Goal: Information Seeking & Learning: Learn about a topic

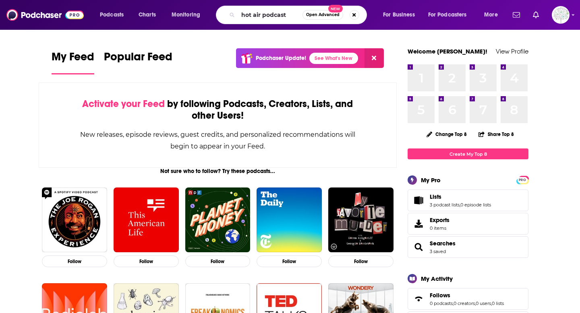
type input "hot air podcast"
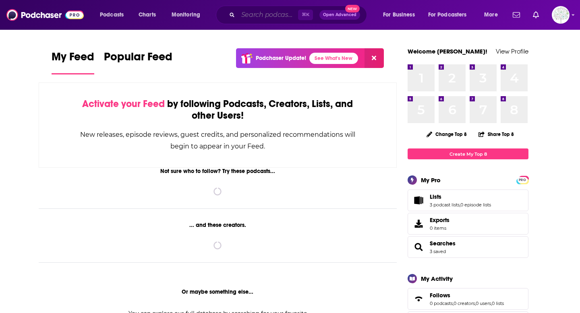
click at [249, 17] on input "Search podcasts, credits, & more..." at bounding box center [268, 14] width 60 height 13
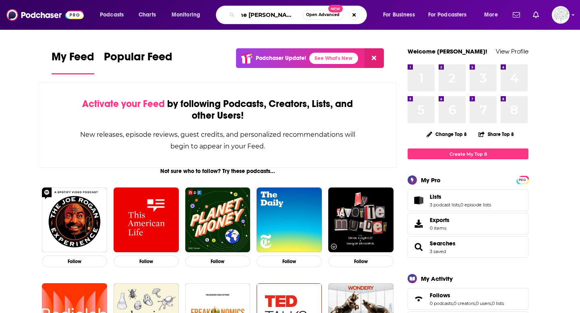
scroll to position [0, 10]
type input "the [PERSON_NAME] show"
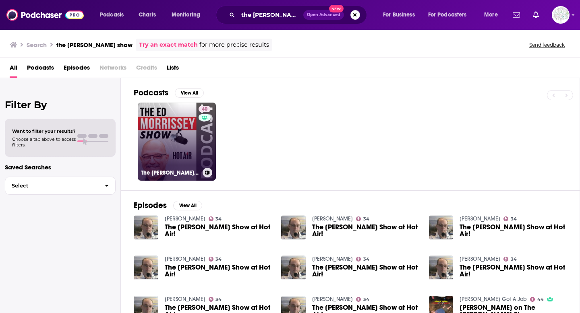
click at [171, 136] on link "40 The [PERSON_NAME] Show" at bounding box center [177, 142] width 78 height 78
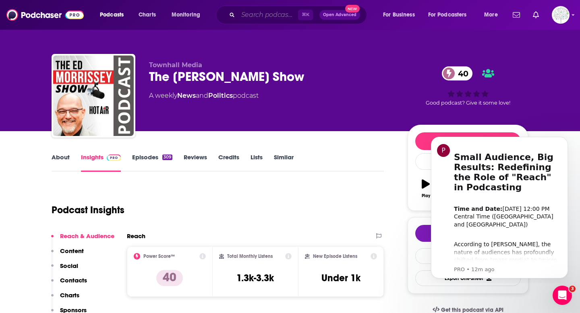
click at [255, 12] on input "Search podcasts, credits, & more..." at bounding box center [268, 14] width 60 height 13
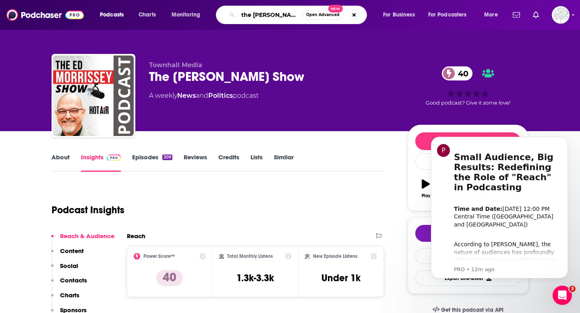
scroll to position [0, 8]
type input "the [PERSON_NAME] show"
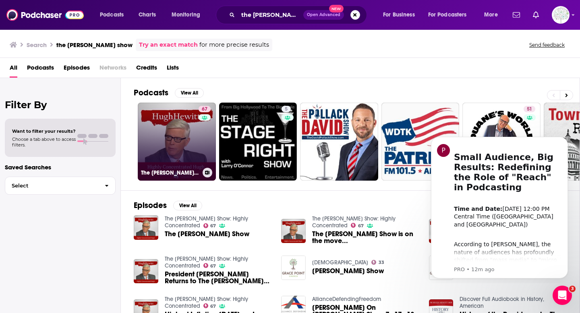
click at [184, 119] on link "67 The [PERSON_NAME] Show: Highly Concentrated" at bounding box center [177, 142] width 78 height 78
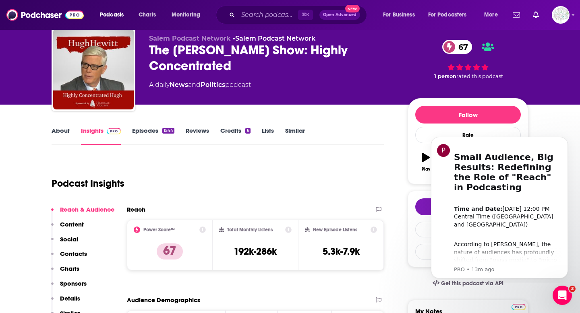
scroll to position [43, 0]
